Goal: Task Accomplishment & Management: Use online tool/utility

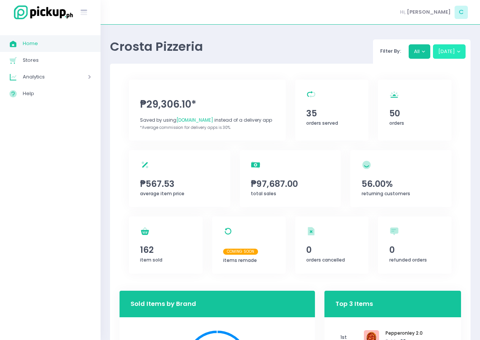
click at [457, 52] on button "[DATE]" at bounding box center [449, 51] width 33 height 14
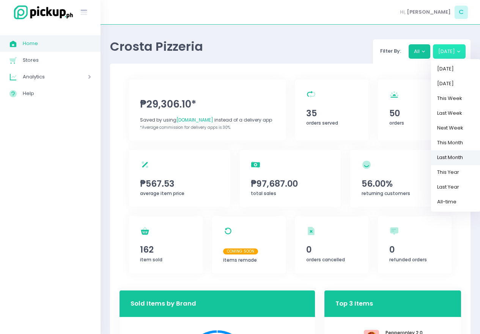
click at [449, 158] on link "Last Month" at bounding box center [455, 158] width 49 height 15
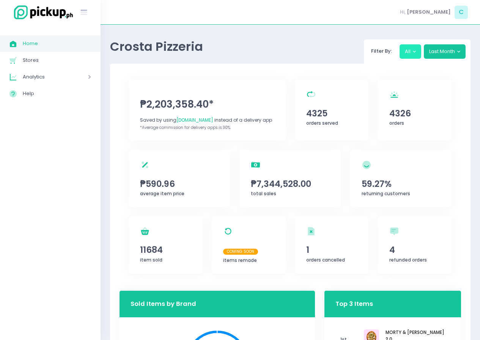
click at [416, 50] on button "All" at bounding box center [410, 51] width 22 height 14
click at [416, 53] on button "All" at bounding box center [410, 51] width 22 height 14
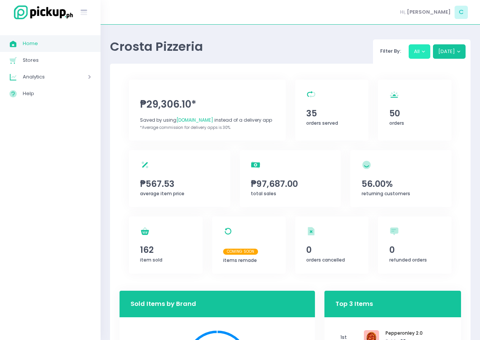
click at [426, 51] on button "All" at bounding box center [419, 51] width 22 height 14
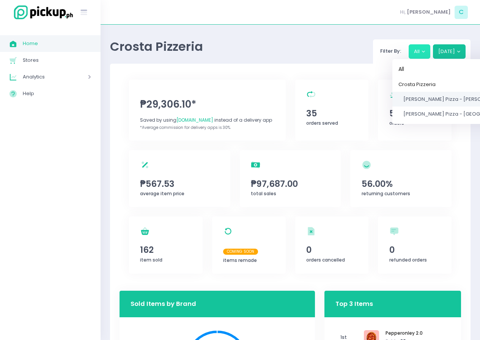
click at [435, 99] on span "[PERSON_NAME] Pizza - [PERSON_NAME]" at bounding box center [453, 99] width 101 height 7
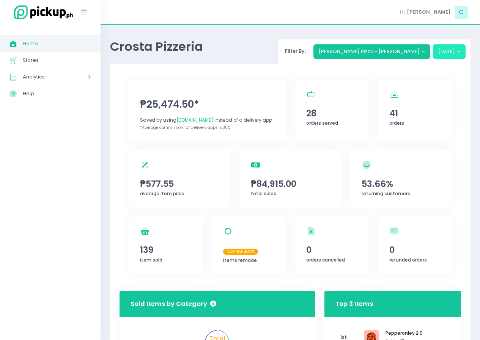
click at [461, 50] on button "[DATE]" at bounding box center [449, 51] width 33 height 14
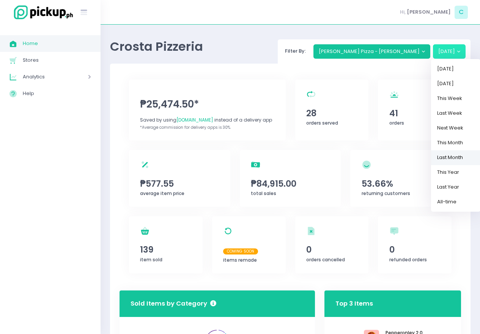
click at [455, 156] on link "Last Month" at bounding box center [455, 158] width 49 height 15
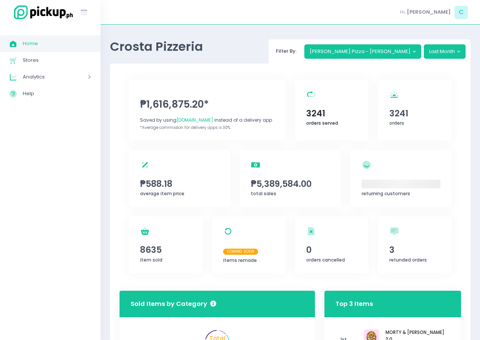
click at [314, 110] on span "3241" at bounding box center [331, 113] width 51 height 13
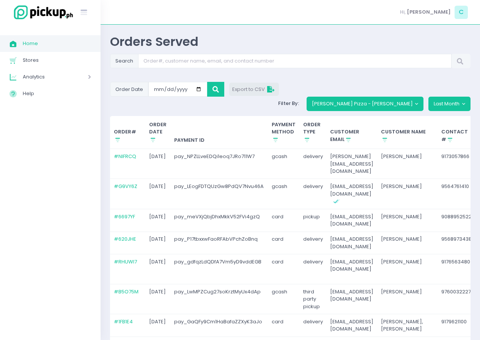
click at [253, 88] on span "Export to CSV" at bounding box center [254, 89] width 44 height 7
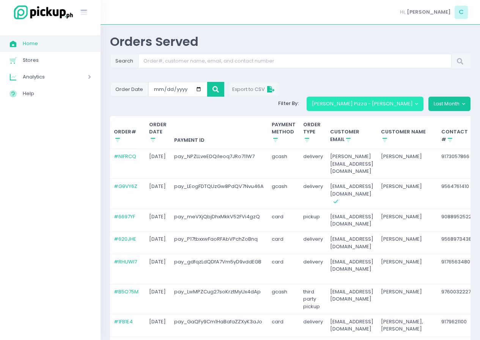
click at [418, 97] on button "[PERSON_NAME] Pizza - [PERSON_NAME]" at bounding box center [364, 104] width 117 height 14
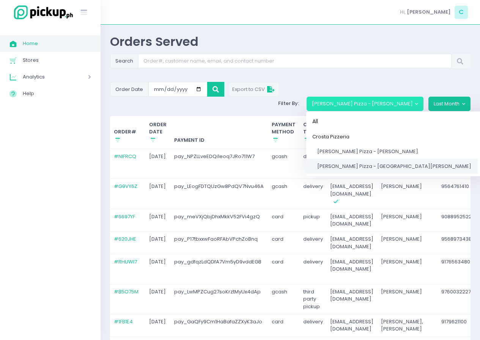
click at [384, 163] on span "[PERSON_NAME] Pizza - [GEOGRAPHIC_DATA][PERSON_NAME]" at bounding box center [394, 166] width 154 height 7
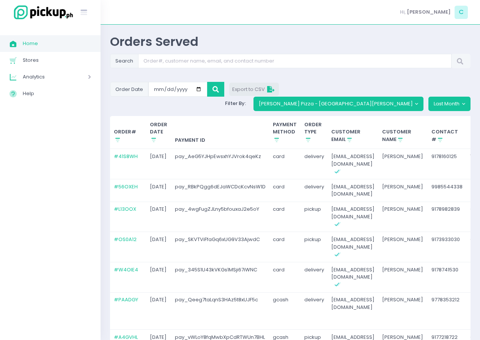
click at [254, 88] on span "Export to CSV" at bounding box center [254, 89] width 44 height 7
